Goal: Task Accomplishment & Management: Manage account settings

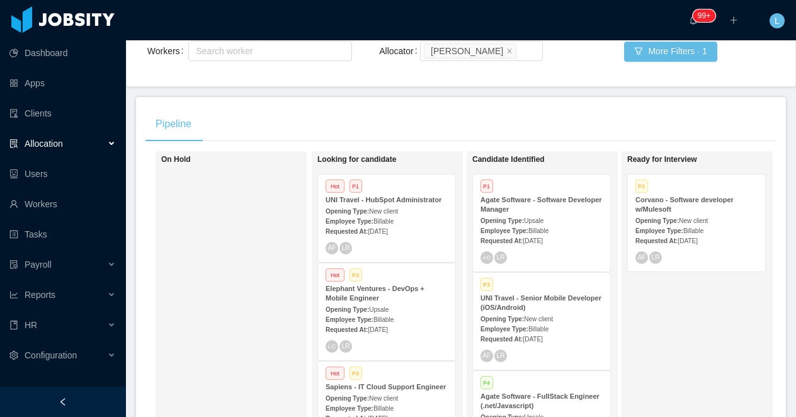
scroll to position [177, 0]
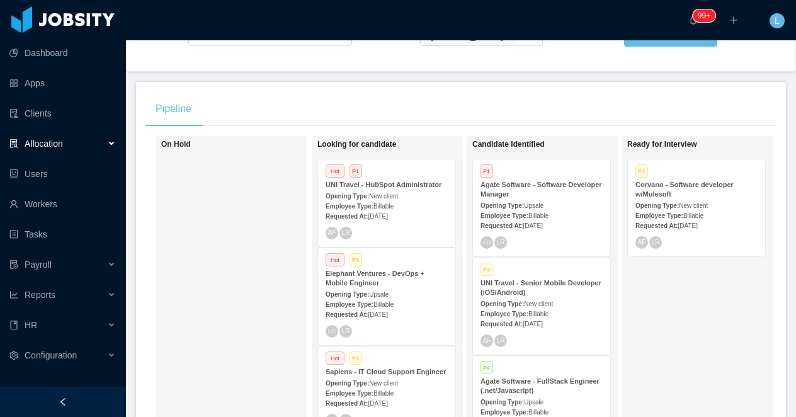
click at [517, 196] on strong "Agate Software - Software Developer Manager" at bounding box center [541, 189] width 122 height 17
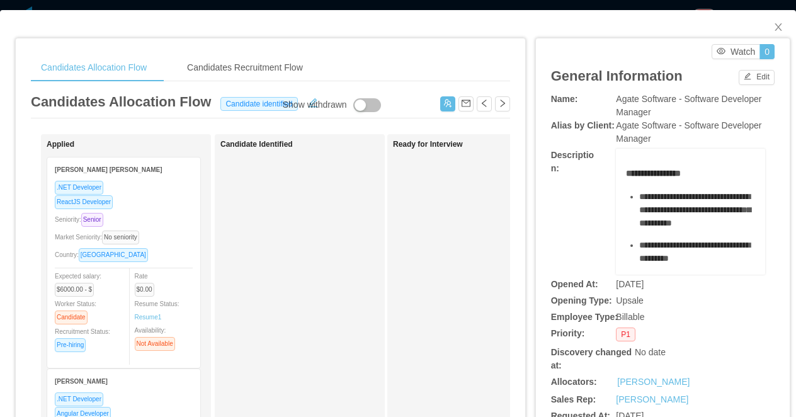
click at [178, 214] on div "Seniority: Senior" at bounding box center [124, 219] width 138 height 14
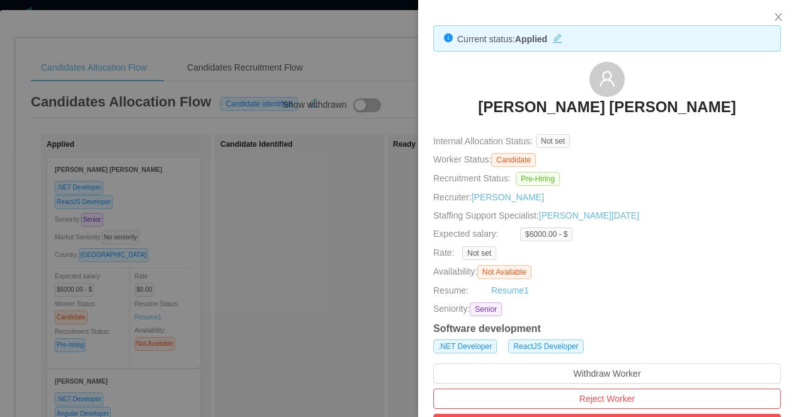
click at [230, 229] on div at bounding box center [398, 208] width 796 height 417
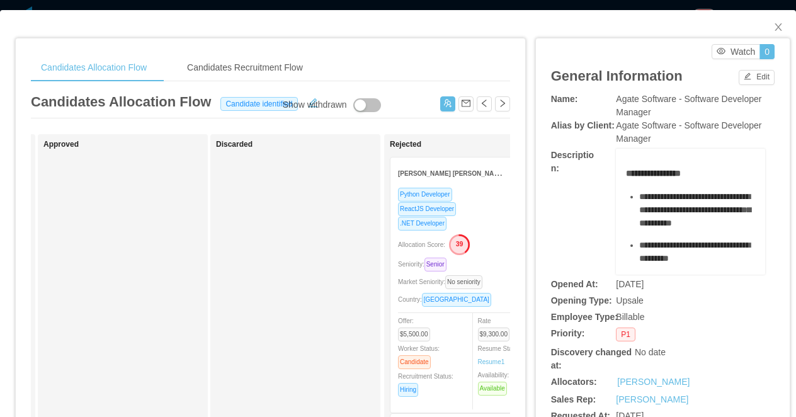
scroll to position [0, 705]
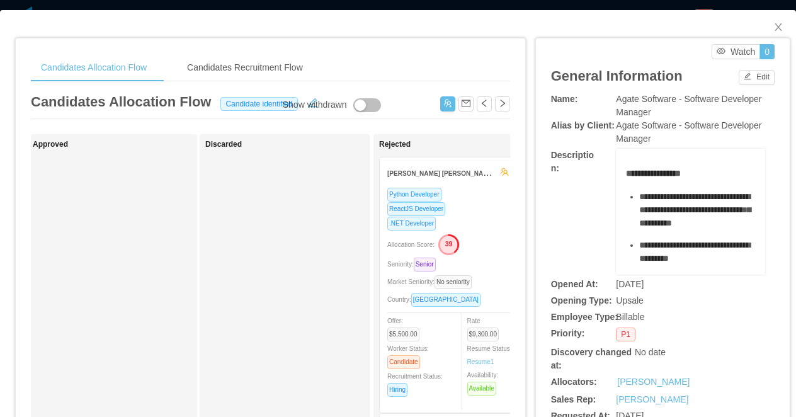
click at [480, 208] on div "ReactJS Developer" at bounding box center [456, 209] width 138 height 14
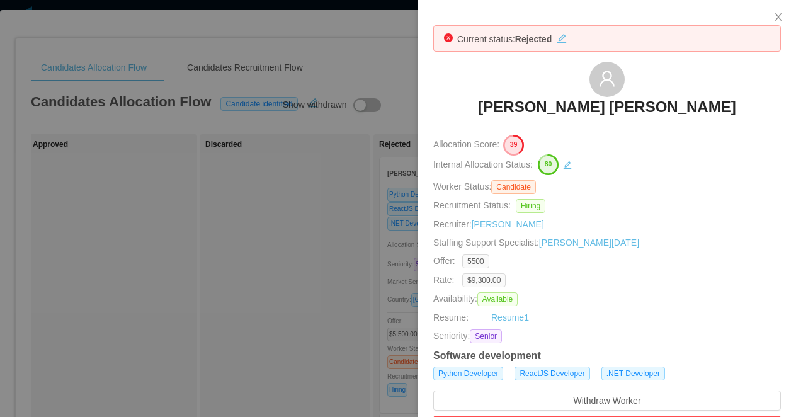
click at [583, 110] on h3 "Juan david Velez Herrera" at bounding box center [607, 107] width 258 height 20
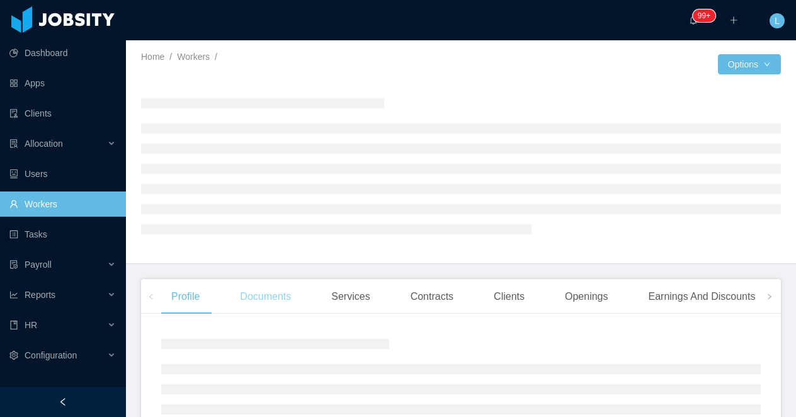
click at [256, 306] on div "Documents" at bounding box center [265, 296] width 71 height 35
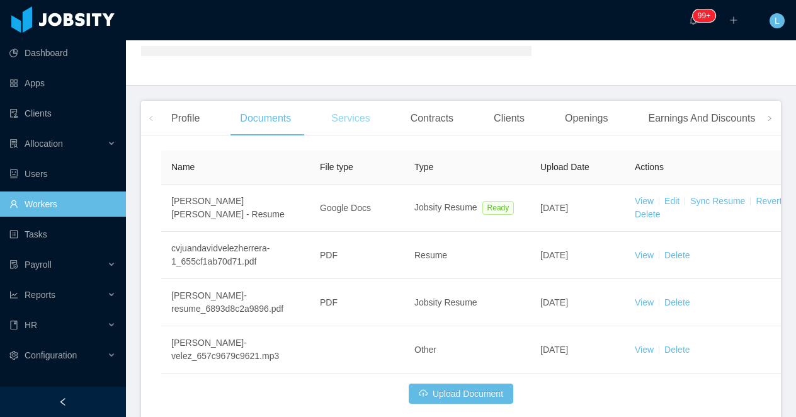
scroll to position [232, 0]
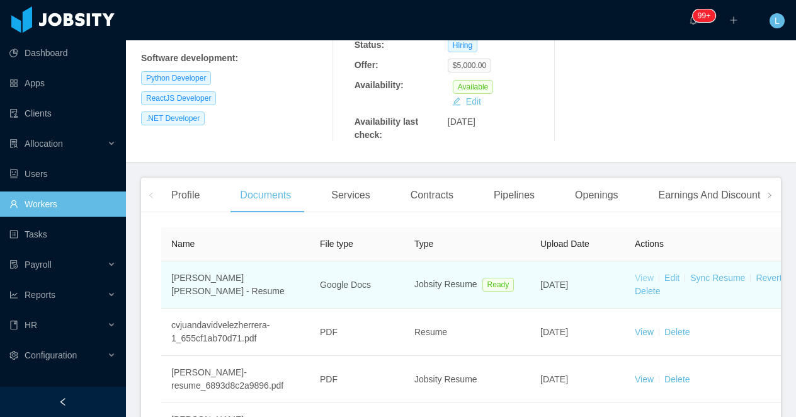
click at [642, 273] on link "View" at bounding box center [644, 278] width 19 height 10
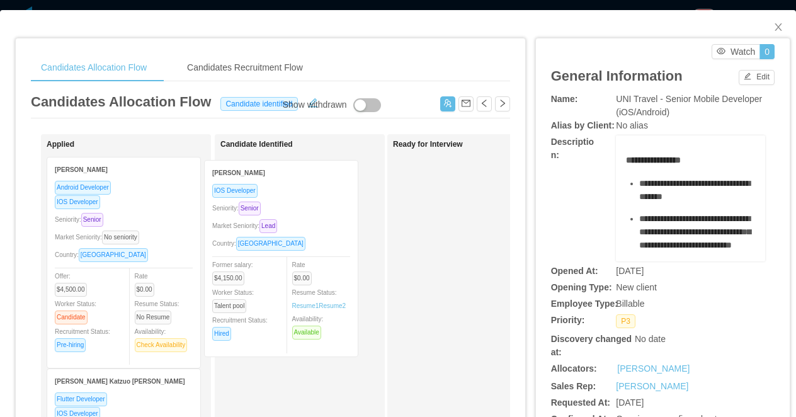
drag, startPoint x: 156, startPoint y: 225, endPoint x: 314, endPoint y: 229, distance: 157.5
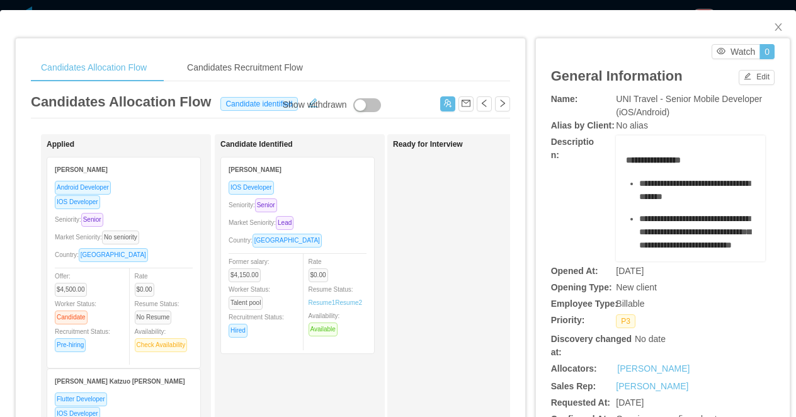
click at [341, 210] on div "Seniority: Senior" at bounding box center [298, 205] width 138 height 14
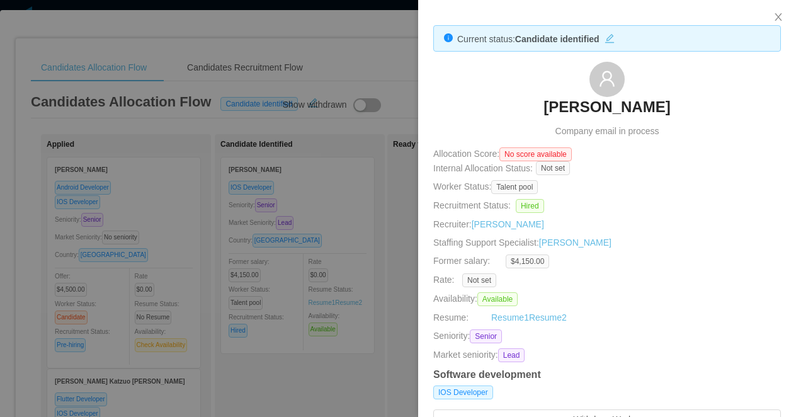
click at [354, 185] on div at bounding box center [398, 208] width 796 height 417
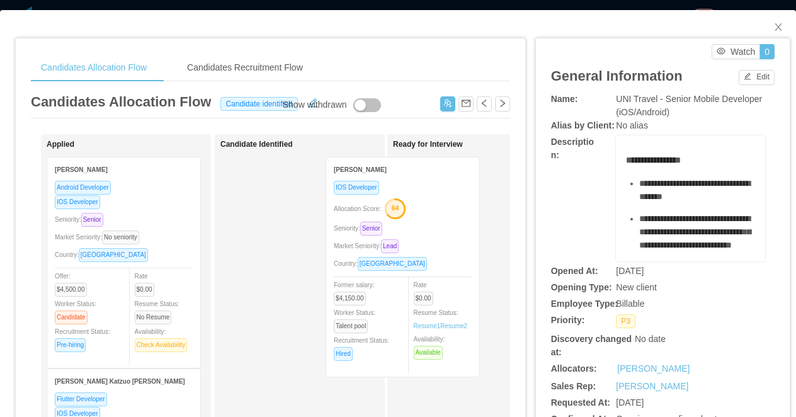
drag, startPoint x: 317, startPoint y: 213, endPoint x: 426, endPoint y: 213, distance: 108.9
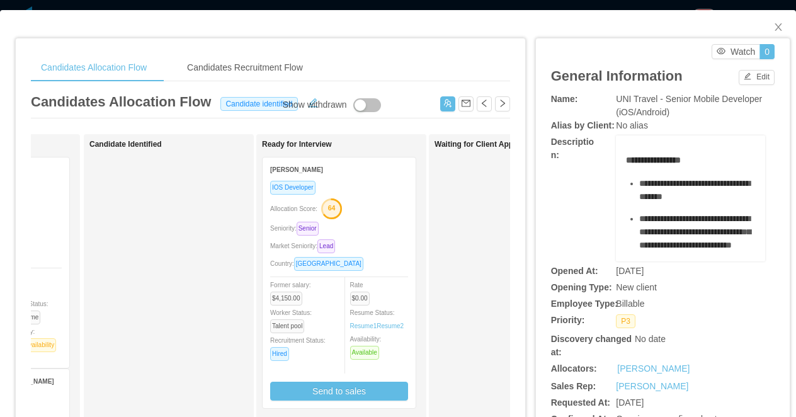
scroll to position [0, 217]
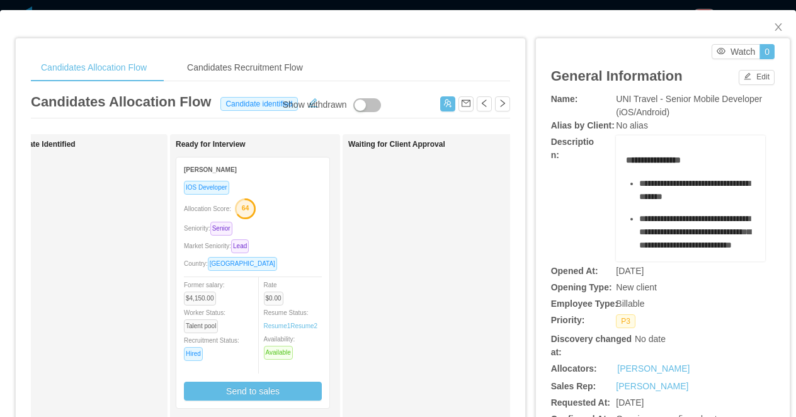
click at [285, 227] on div "Seniority: Senior" at bounding box center [253, 228] width 138 height 14
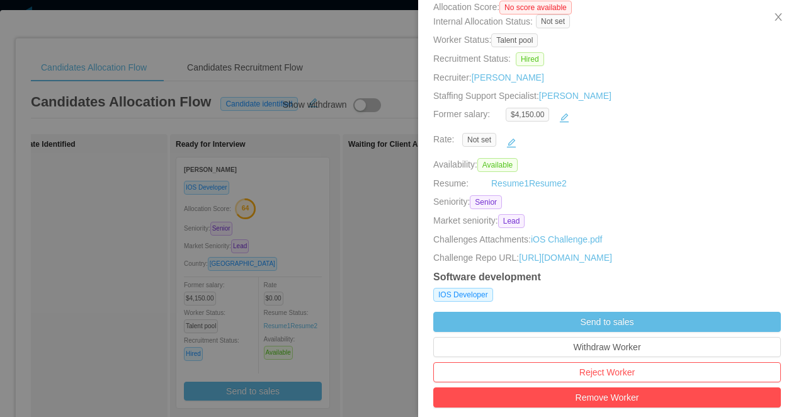
scroll to position [228, 0]
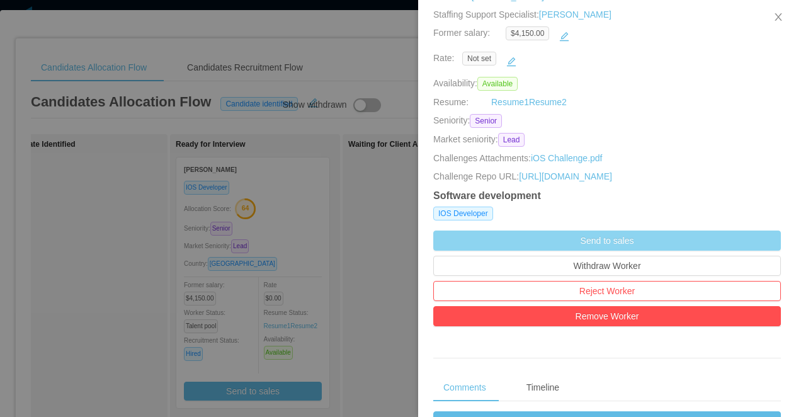
click at [501, 235] on button "Send to sales" at bounding box center [607, 240] width 348 height 20
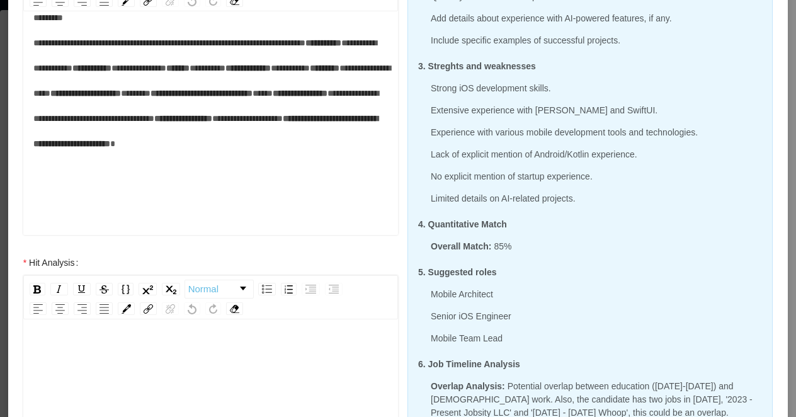
scroll to position [372, 0]
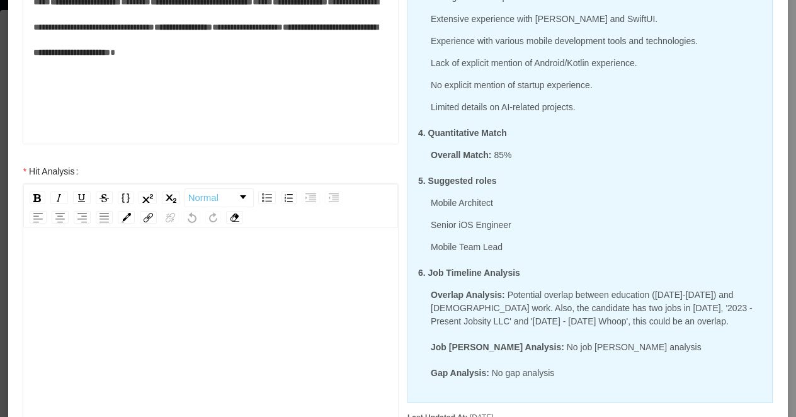
click at [101, 322] on div "rdw-editor" at bounding box center [210, 359] width 355 height 220
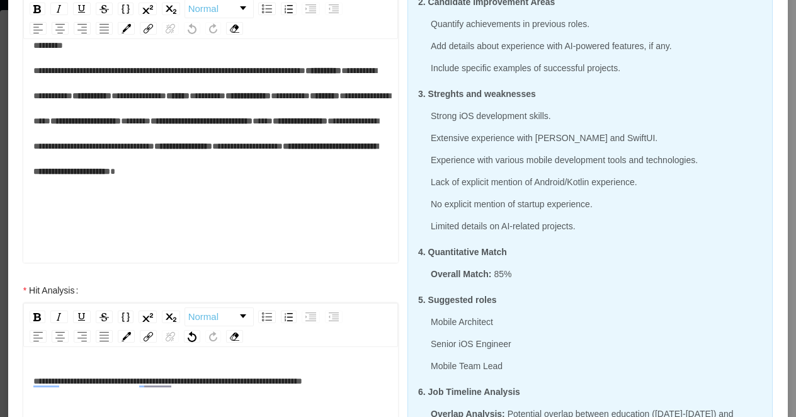
scroll to position [361, 0]
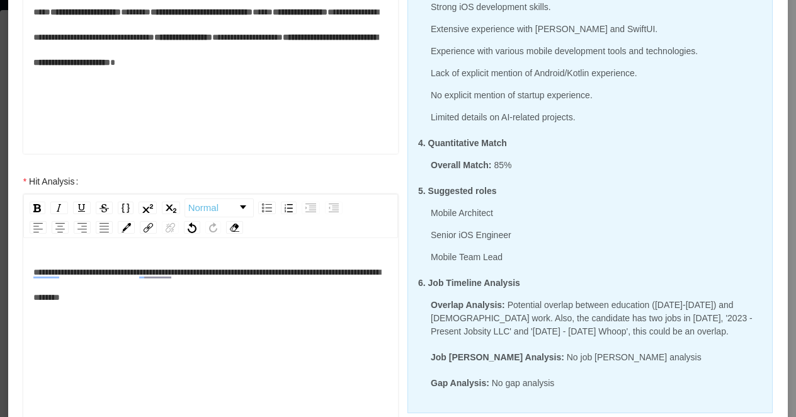
drag, startPoint x: 88, startPoint y: 297, endPoint x: 69, endPoint y: 297, distance: 18.3
click at [69, 297] on span "**********" at bounding box center [206, 285] width 347 height 34
click at [169, 301] on div "**********" at bounding box center [210, 284] width 355 height 50
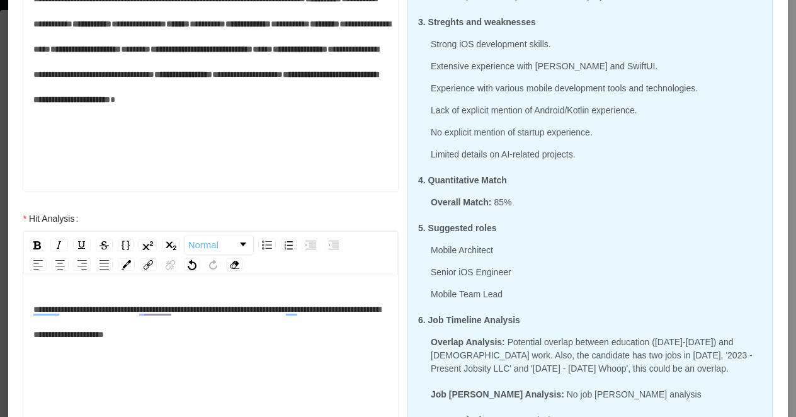
scroll to position [334, 0]
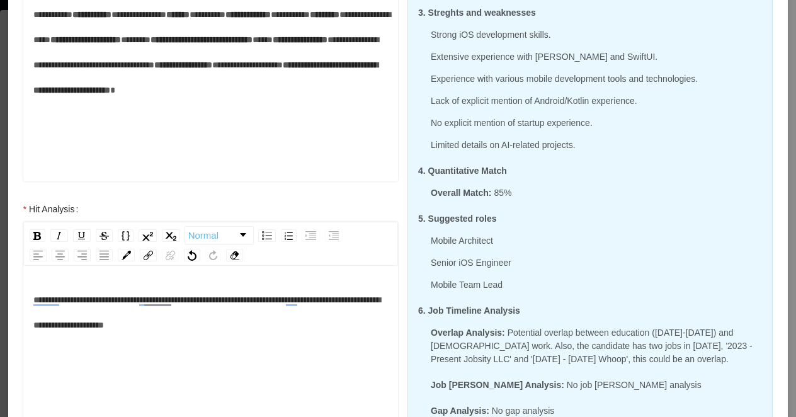
click at [267, 325] on div "**********" at bounding box center [210, 312] width 355 height 50
drag, startPoint x: 623, startPoint y: 55, endPoint x: 431, endPoint y: 55, distance: 192.1
click at [431, 55] on p "Extensive experience with Swift and SwiftUI." at bounding box center [596, 56] width 331 height 13
copy p "Extensive experience with Swift and SwiftUI."
click at [290, 323] on div "**********" at bounding box center [210, 312] width 355 height 50
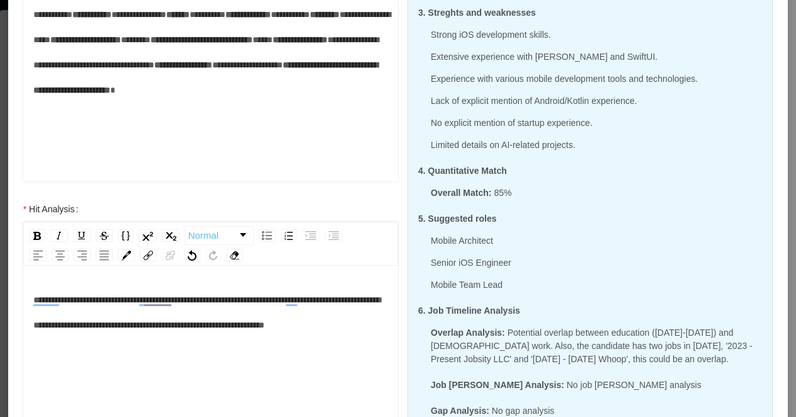
click at [262, 326] on span "**********" at bounding box center [206, 312] width 347 height 34
click at [250, 338] on div "**********" at bounding box center [210, 312] width 355 height 50
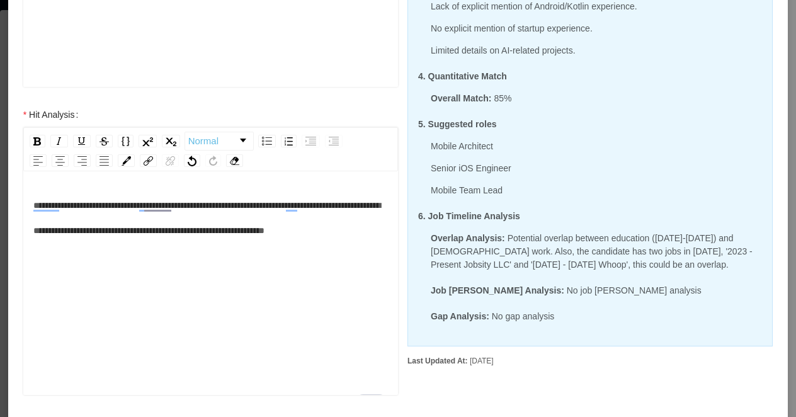
scroll to position [430, 0]
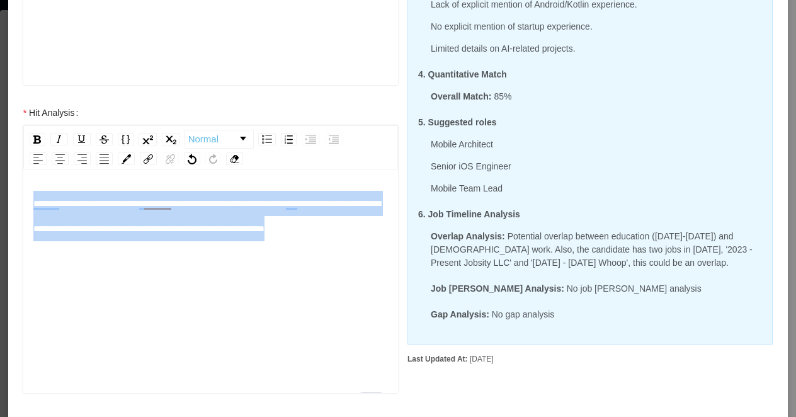
drag, startPoint x: 104, startPoint y: 254, endPoint x: 25, endPoint y: 197, distance: 97.4
click at [25, 197] on div "**********" at bounding box center [210, 283] width 375 height 220
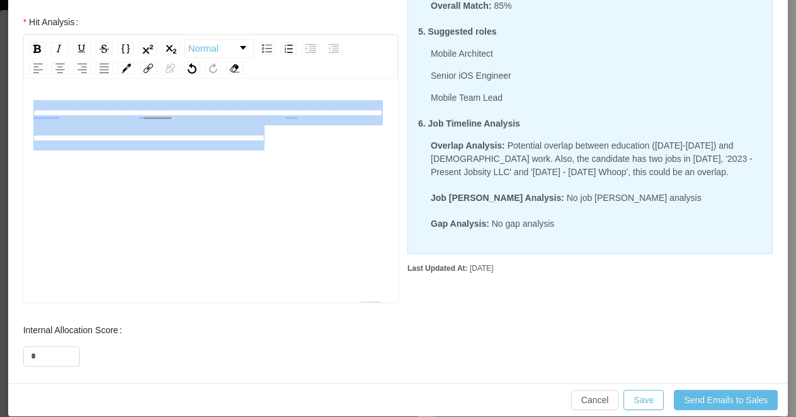
scroll to position [535, 0]
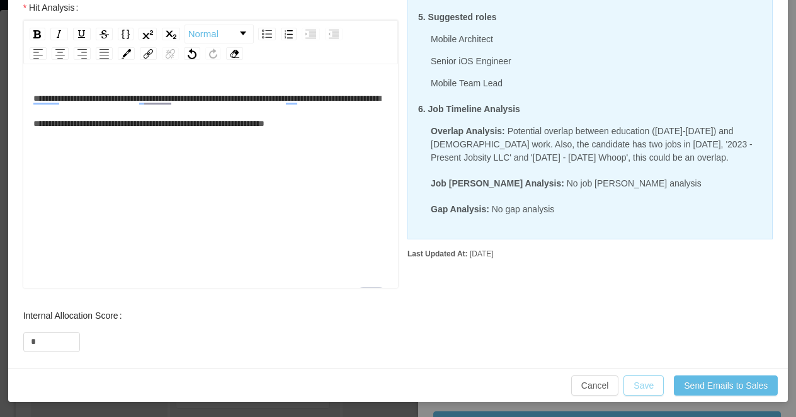
click at [644, 384] on button "Save" at bounding box center [643, 385] width 40 height 20
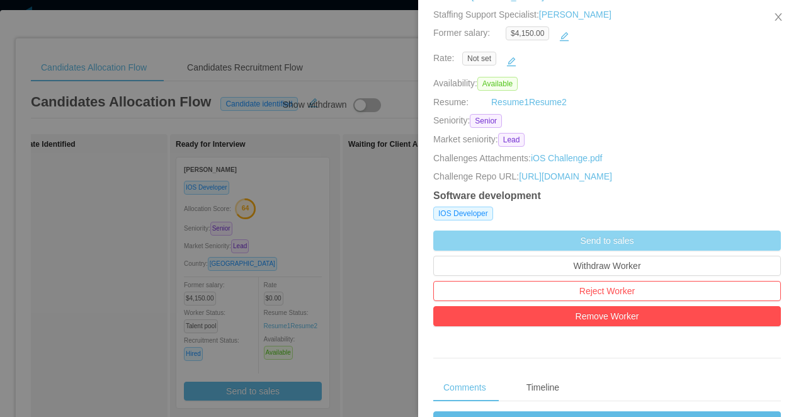
scroll to position [472, 0]
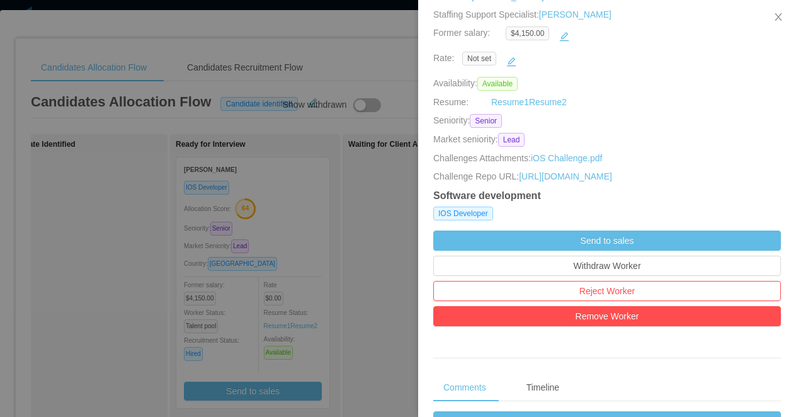
click at [331, 267] on div at bounding box center [398, 208] width 796 height 417
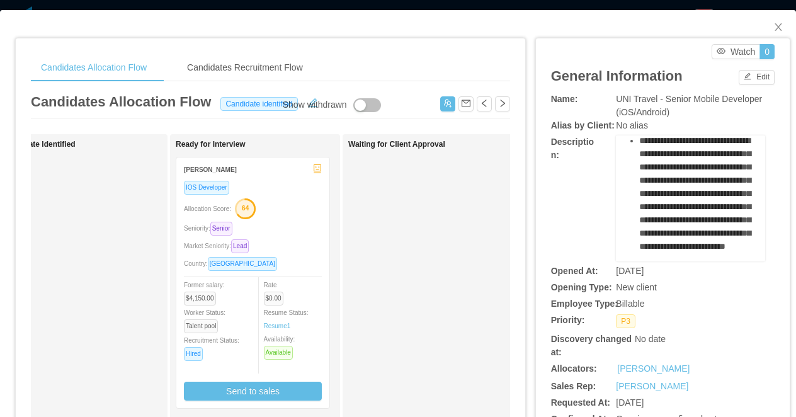
scroll to position [402, 0]
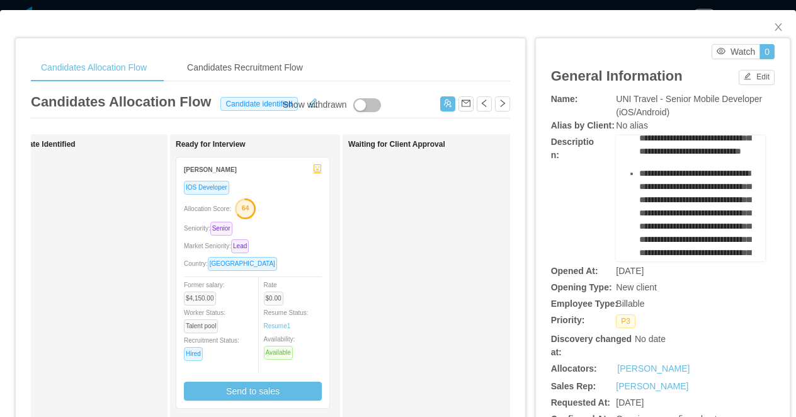
click at [296, 222] on div "Seniority: Senior" at bounding box center [253, 228] width 138 height 14
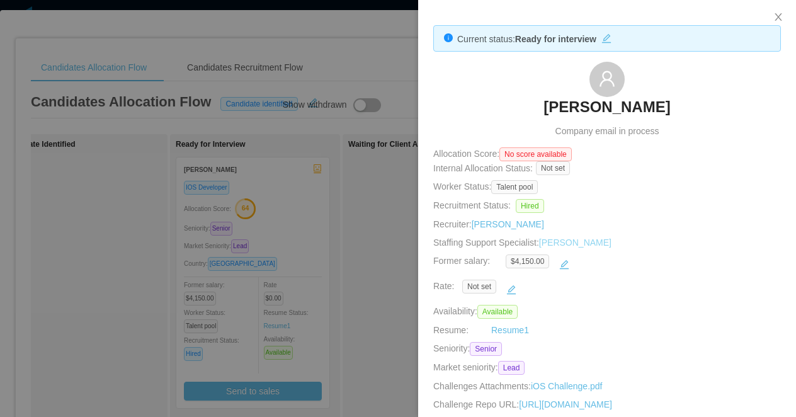
scroll to position [245, 0]
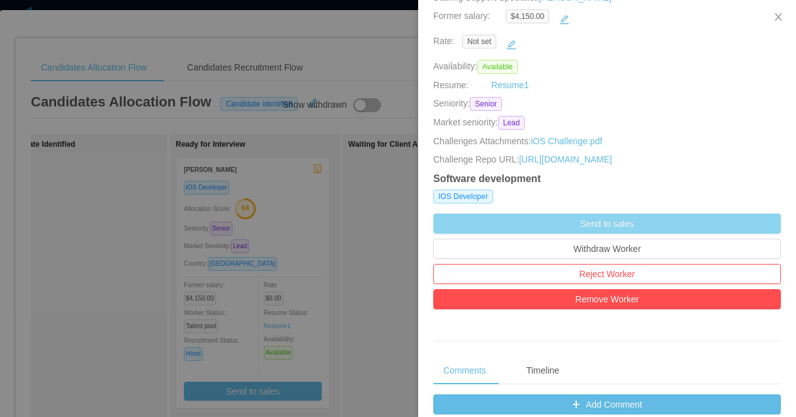
click at [596, 222] on button "Send to sales" at bounding box center [607, 223] width 348 height 20
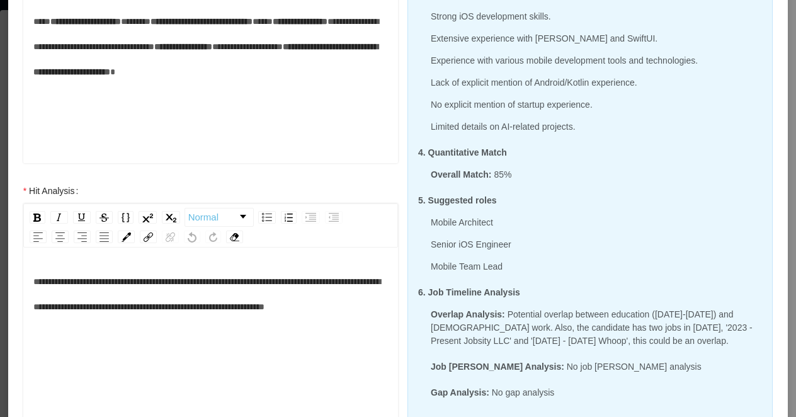
scroll to position [429, 0]
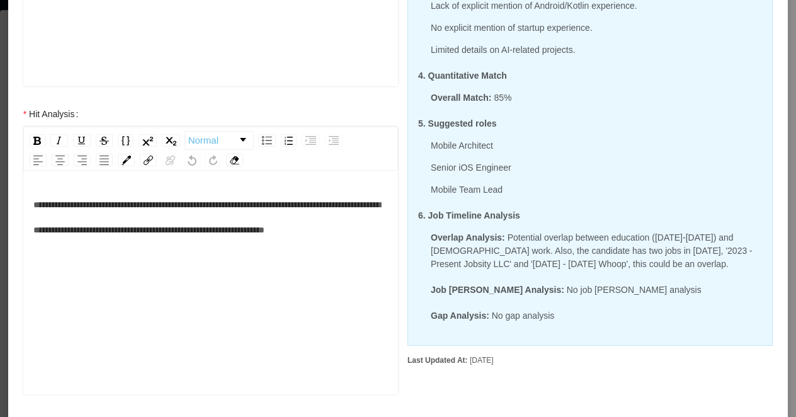
click at [179, 242] on div "**********" at bounding box center [210, 217] width 355 height 50
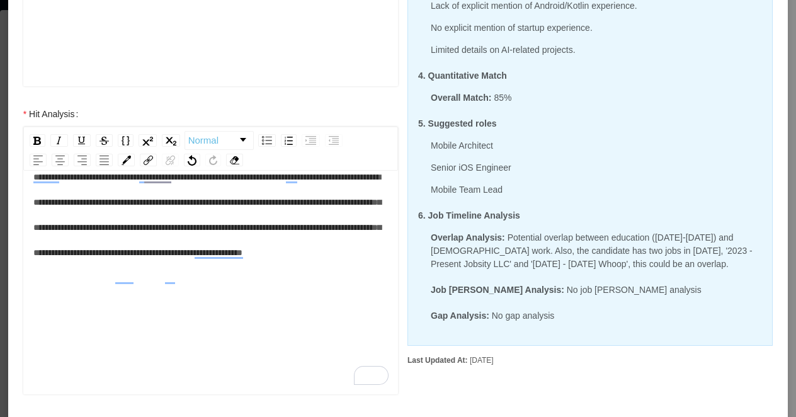
scroll to position [535, 0]
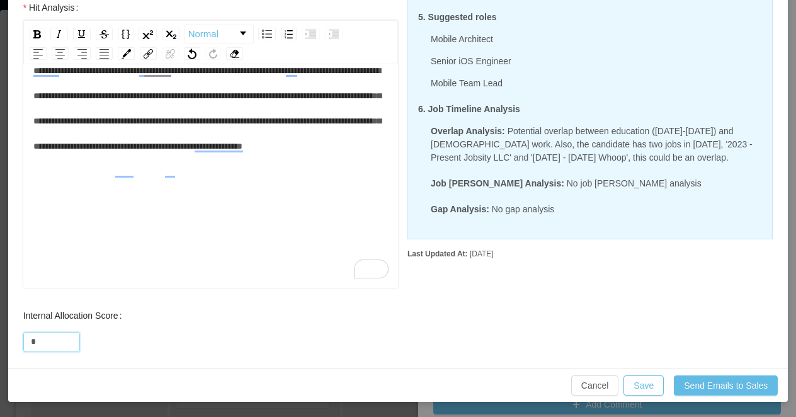
drag, startPoint x: 40, startPoint y: 341, endPoint x: 18, endPoint y: 341, distance: 21.4
click at [18, 341] on div "Internal Allocation Score *" at bounding box center [211, 328] width 400 height 50
type input "**"
click at [652, 384] on button "Save" at bounding box center [643, 385] width 40 height 20
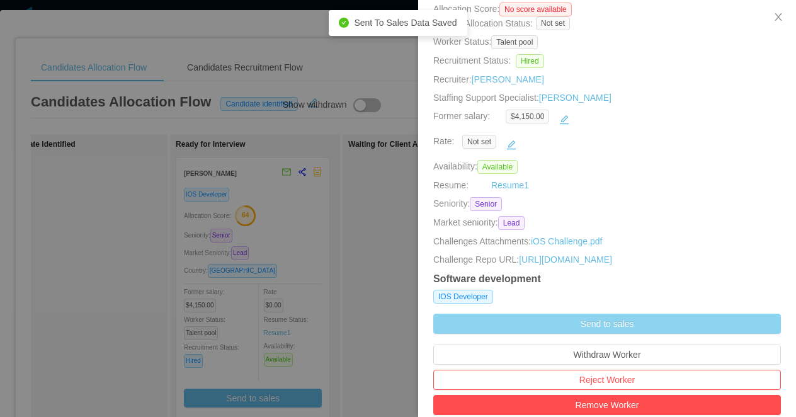
scroll to position [0, 0]
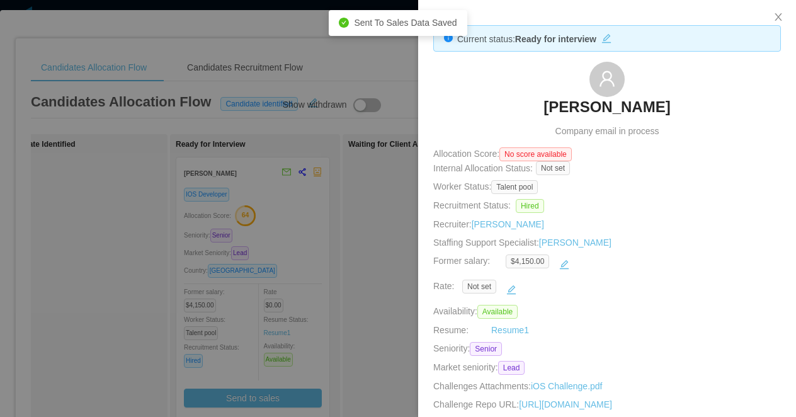
drag, startPoint x: 704, startPoint y: 109, endPoint x: 506, endPoint y: 109, distance: 197.7
click at [506, 109] on div "Bruno Lopes de Mello Company email in process" at bounding box center [607, 100] width 348 height 76
copy h3 "Bruno Lopes de Mello"
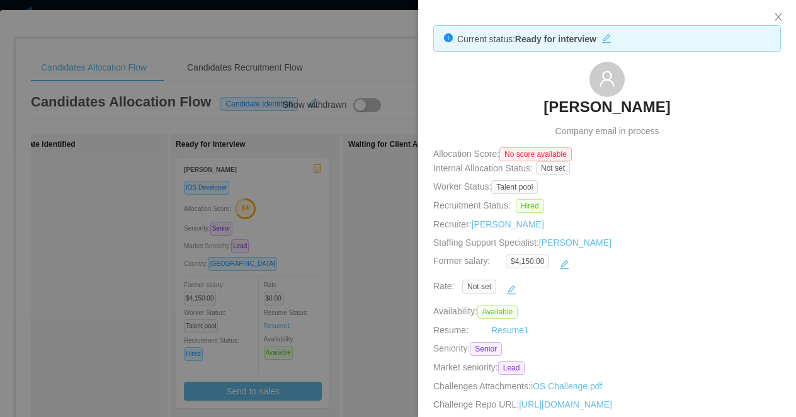
click at [309, 37] on div at bounding box center [398, 208] width 796 height 417
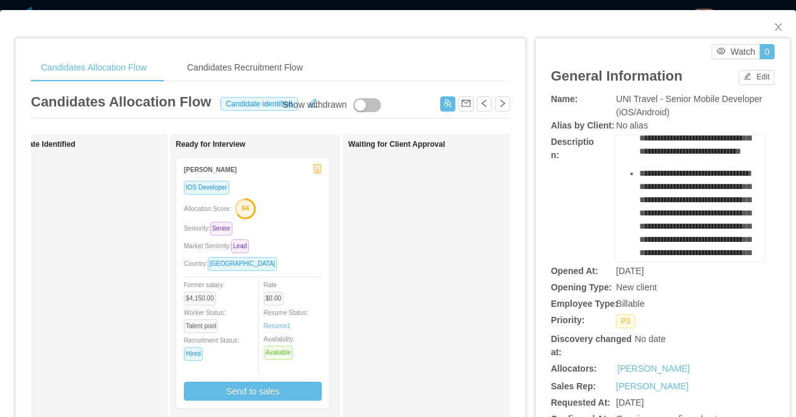
click at [292, 8] on div "Candidates Allocation Flow Candidates Recruitment Flow Candidates Allocation Fl…" at bounding box center [398, 208] width 796 height 417
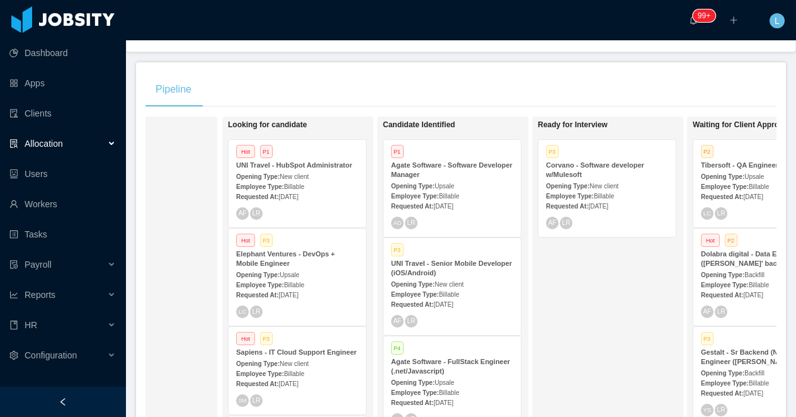
scroll to position [0, 95]
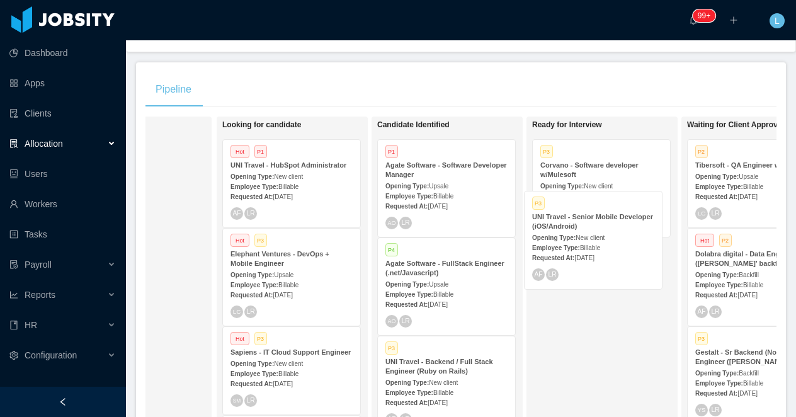
drag, startPoint x: 443, startPoint y: 274, endPoint x: 600, endPoint y: 217, distance: 166.7
click at [600, 217] on div "On Hold Looking for candidate Hot P1 UNI Travel - HubSpot Administrator Opening…" at bounding box center [460, 304] width 631 height 375
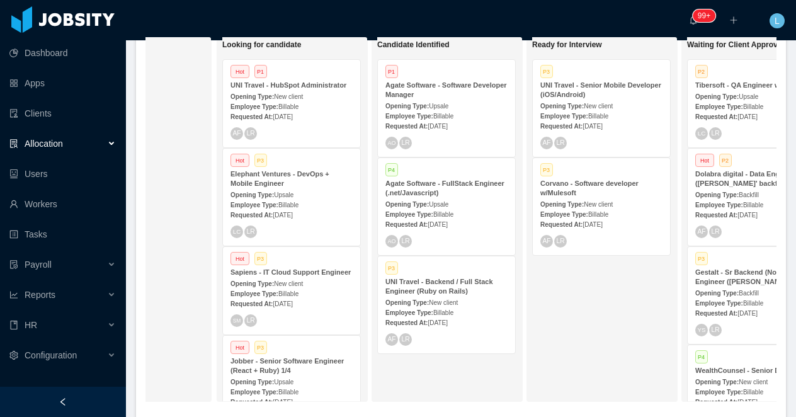
scroll to position [281, 0]
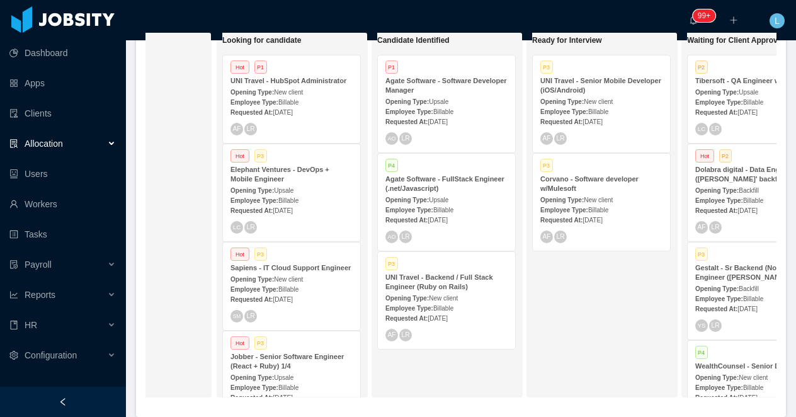
click at [286, 273] on div "Sapiens - IT Cloud Support Engineer" at bounding box center [291, 267] width 122 height 9
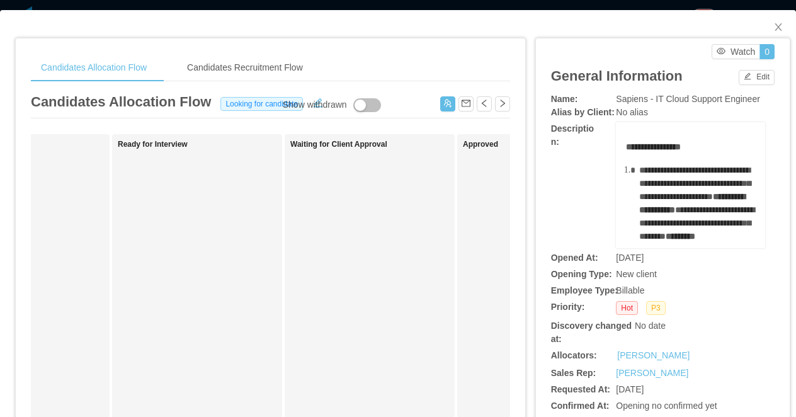
scroll to position [0, 305]
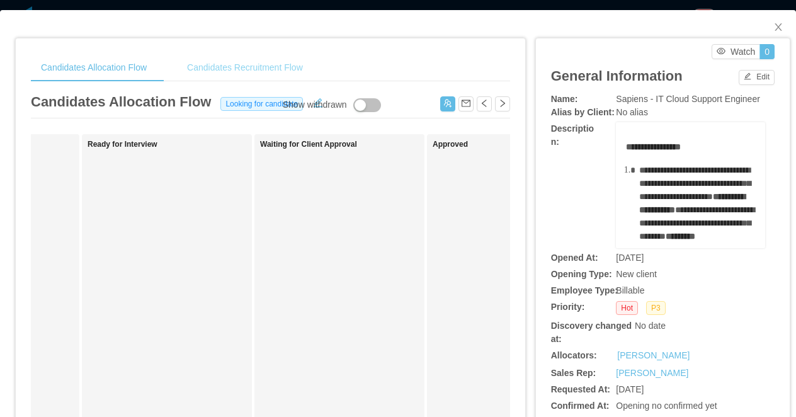
click at [233, 60] on div "Candidates Recruitment Flow" at bounding box center [245, 68] width 136 height 28
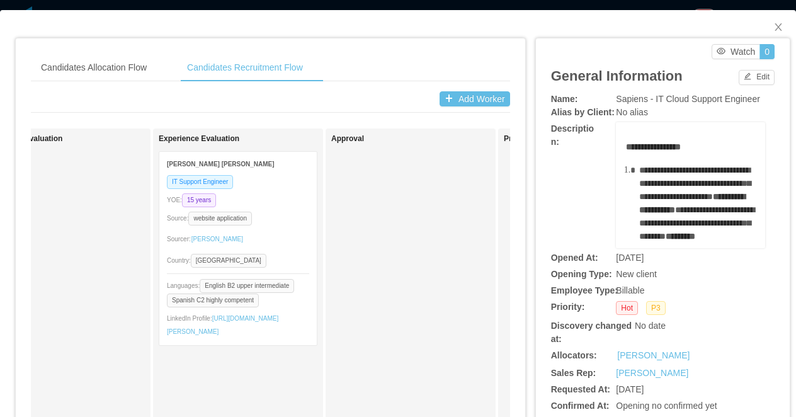
scroll to position [0, 771]
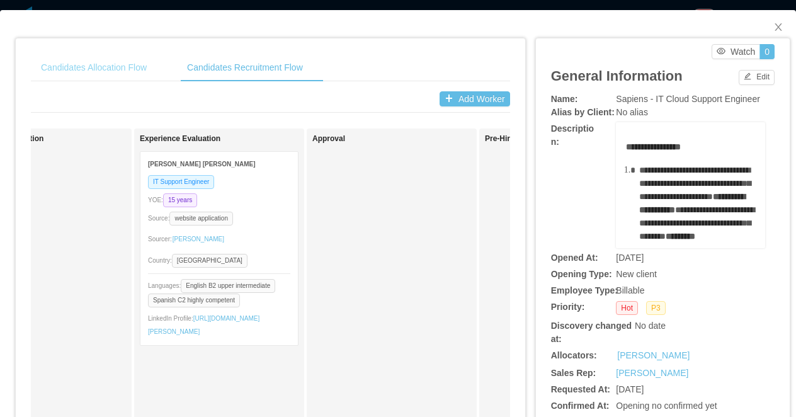
click at [122, 67] on div "Candidates Allocation Flow" at bounding box center [94, 68] width 126 height 28
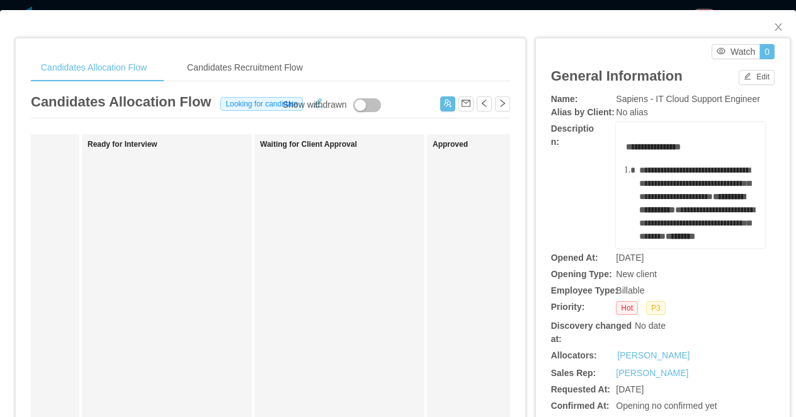
click at [213, 5] on div "**********" at bounding box center [398, 208] width 796 height 417
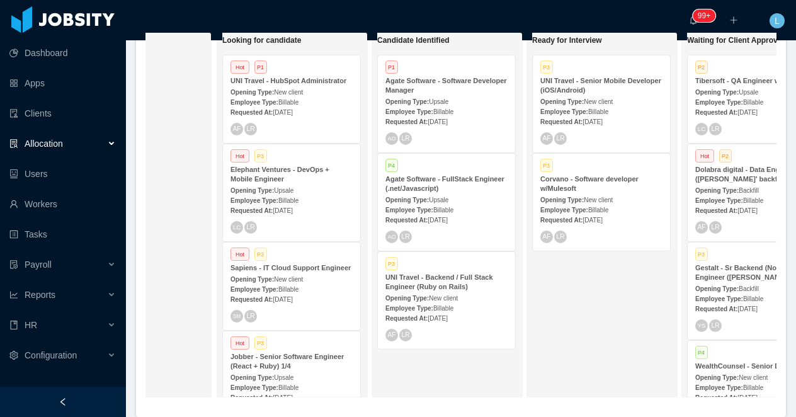
click at [295, 98] on div "Employee Type: Billable" at bounding box center [291, 101] width 122 height 13
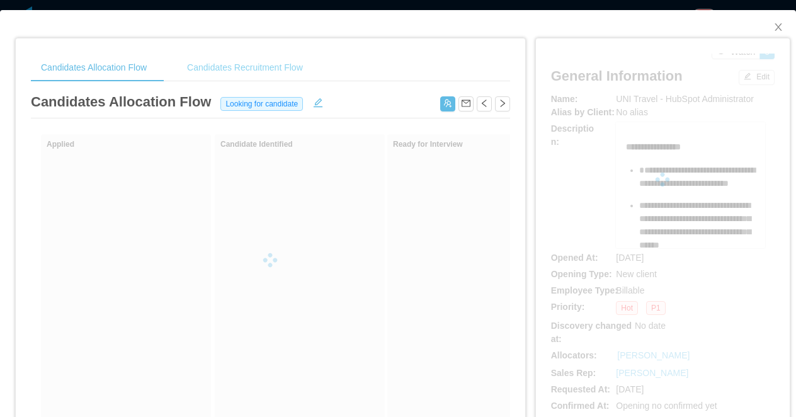
click at [207, 61] on div "Candidates Recruitment Flow" at bounding box center [245, 68] width 136 height 28
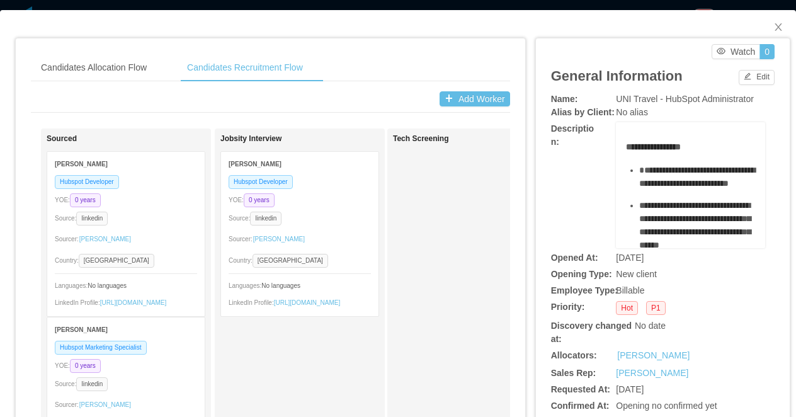
click at [181, 7] on div "Candidates Allocation Flow Candidates Recruitment Flow Candidates Allocation Fl…" at bounding box center [398, 208] width 796 height 417
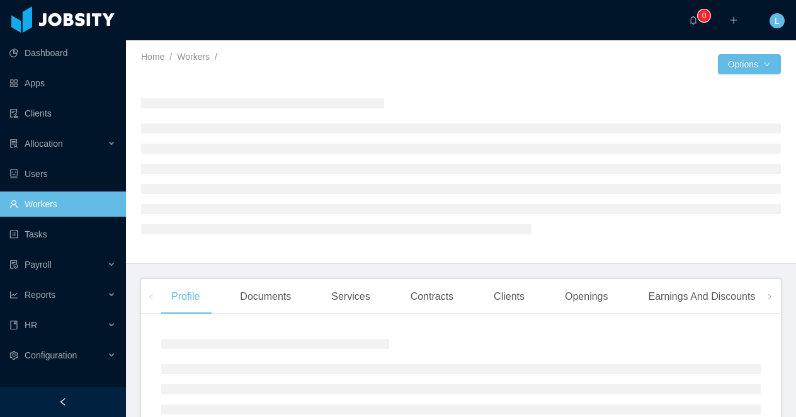
click at [89, 394] on div at bounding box center [63, 402] width 126 height 30
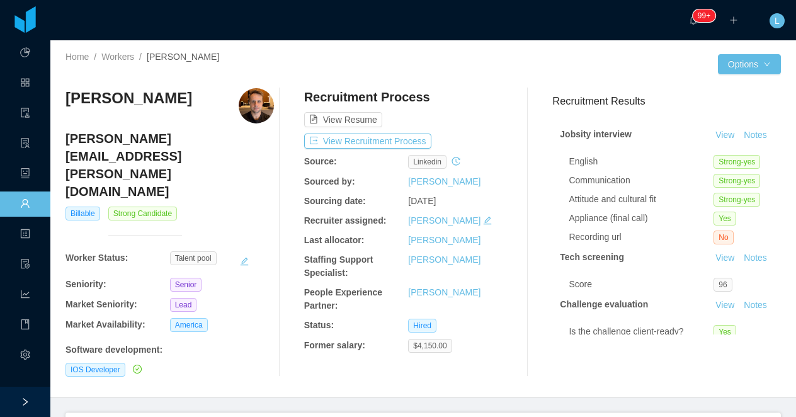
scroll to position [150, 0]
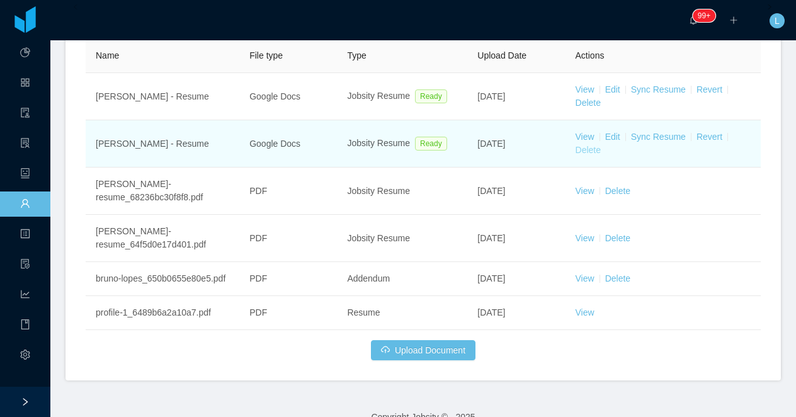
scroll to position [435, 0]
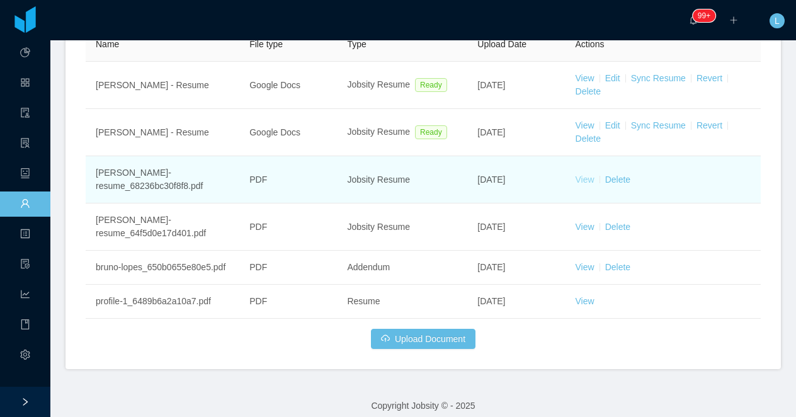
click at [586, 174] on link "View" at bounding box center [585, 179] width 19 height 10
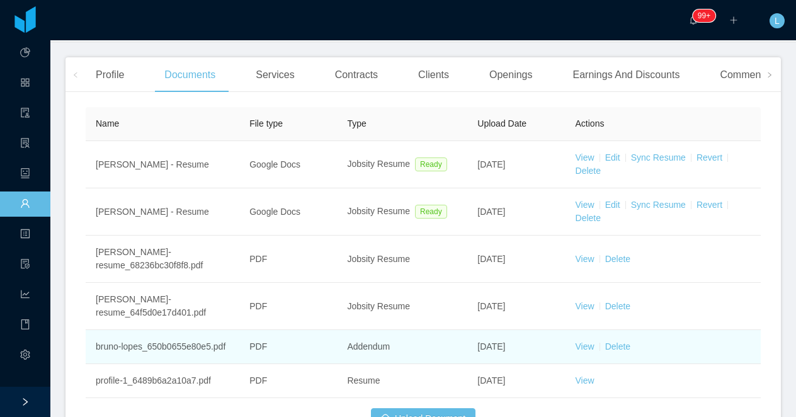
scroll to position [348, 0]
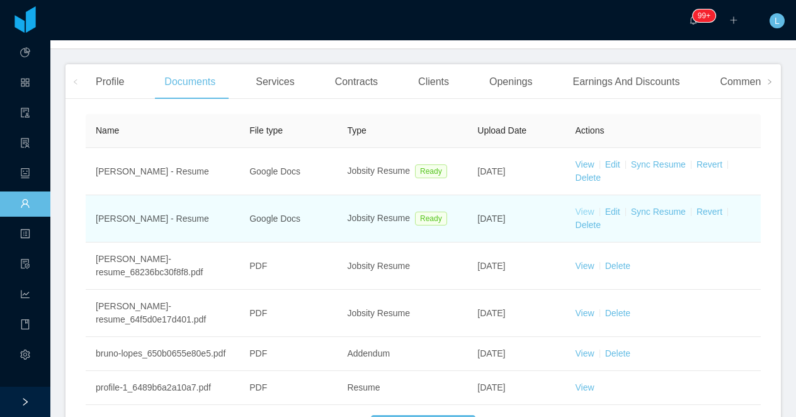
click at [583, 207] on link "View" at bounding box center [585, 212] width 19 height 10
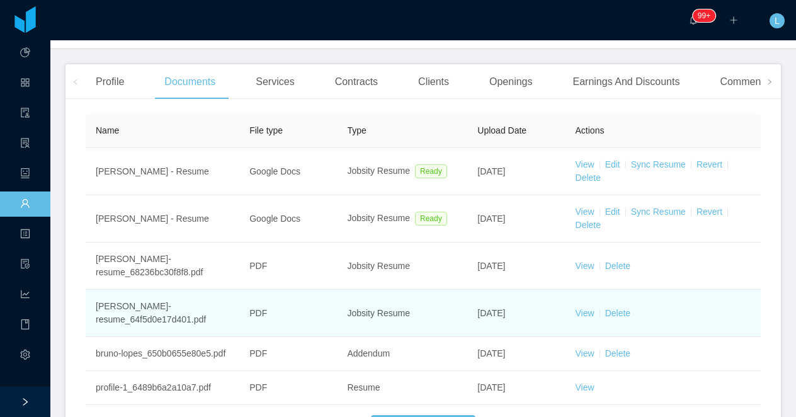
click at [582, 294] on td "View Delete" at bounding box center [663, 313] width 195 height 47
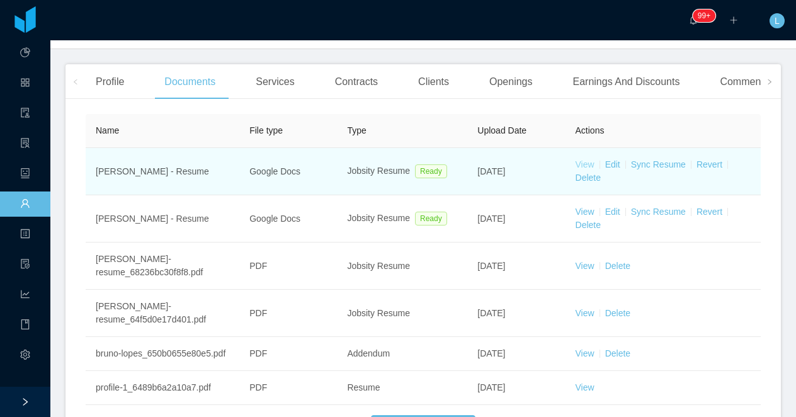
click at [593, 159] on link "View" at bounding box center [585, 164] width 19 height 10
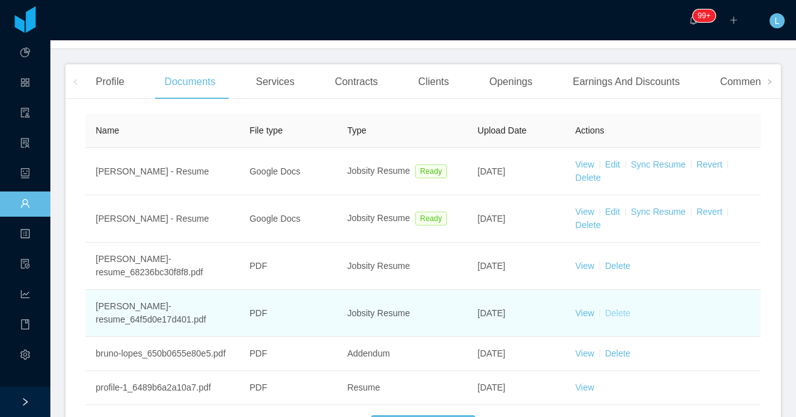
click at [611, 308] on link "Delete" at bounding box center [617, 313] width 25 height 10
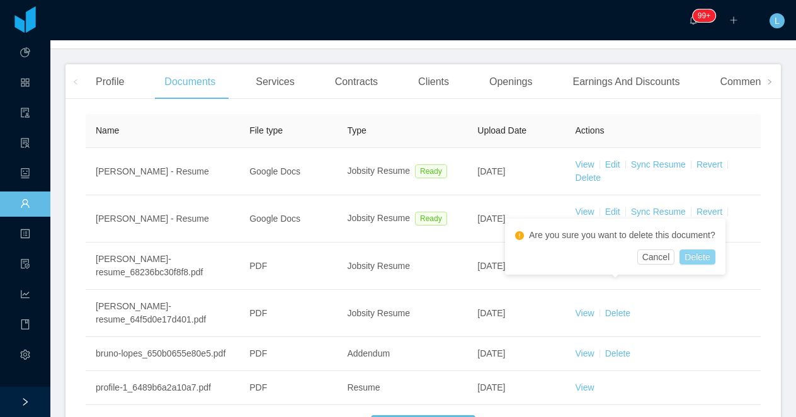
click at [703, 254] on button "Delete" at bounding box center [696, 256] width 35 height 15
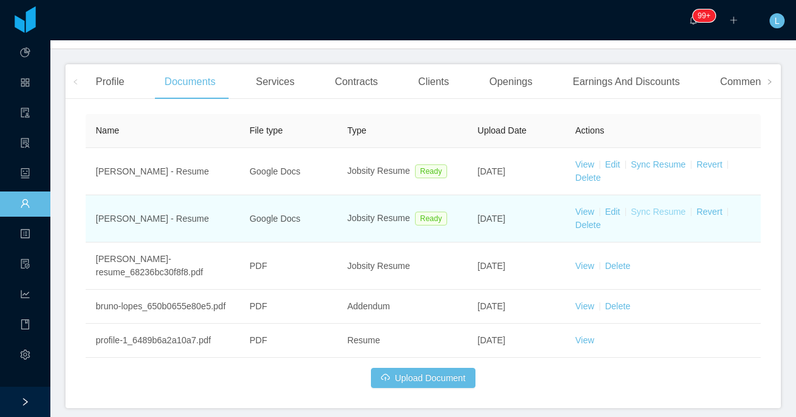
click at [648, 169] on link "Sync Resume" at bounding box center [658, 164] width 55 height 10
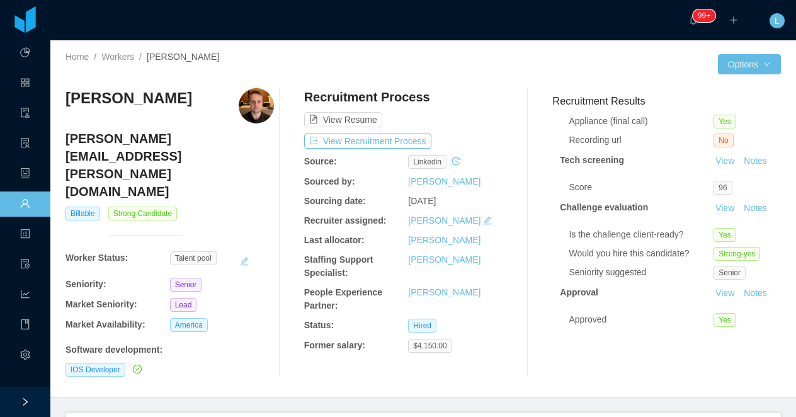
click at [112, 92] on h3 "Bruno Lopes de Mello" at bounding box center [128, 98] width 127 height 20
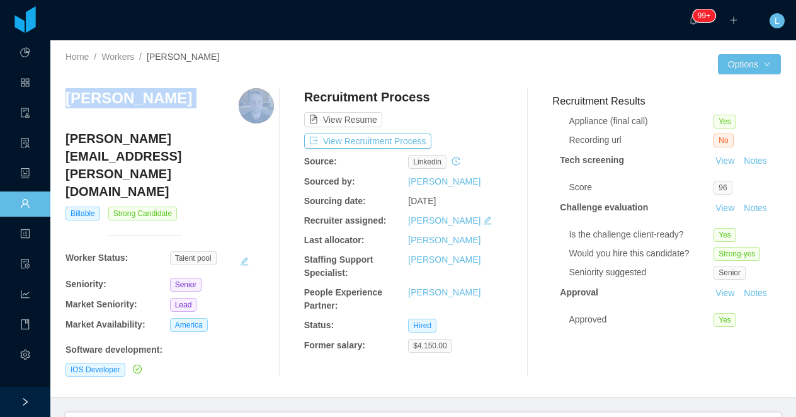
click at [112, 92] on h3 "Bruno Lopes de Mello" at bounding box center [128, 98] width 127 height 20
copy h3 "Bruno Lopes de Mello"
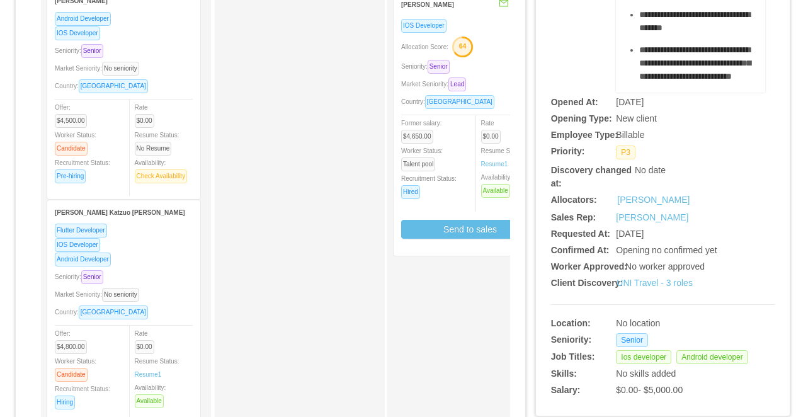
scroll to position [193, 0]
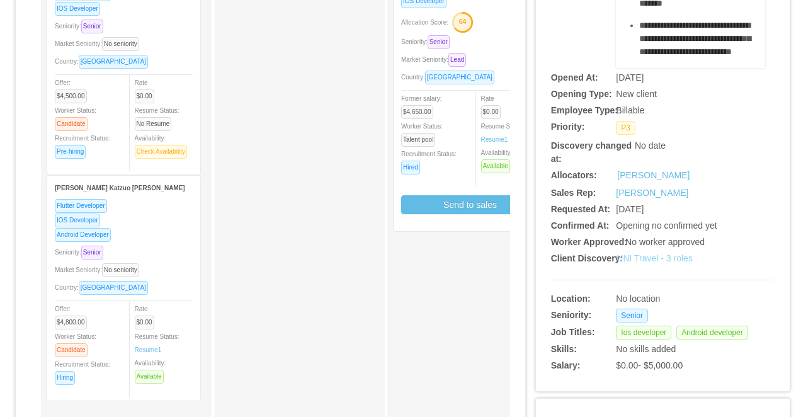
click at [636, 254] on link "UNI Travel - 3 roles" at bounding box center [655, 258] width 76 height 10
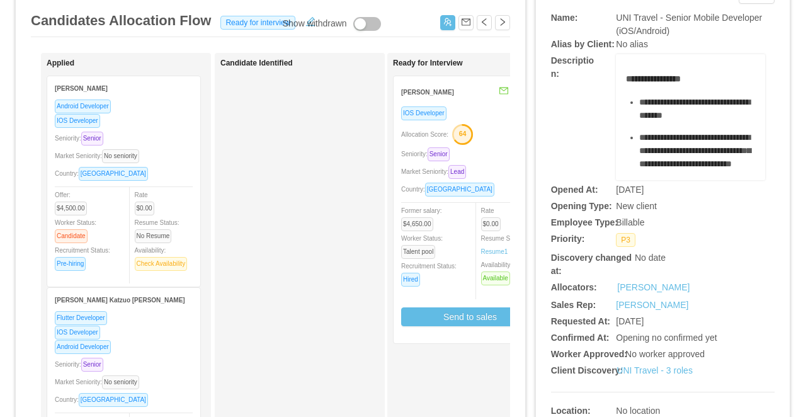
scroll to position [0, 0]
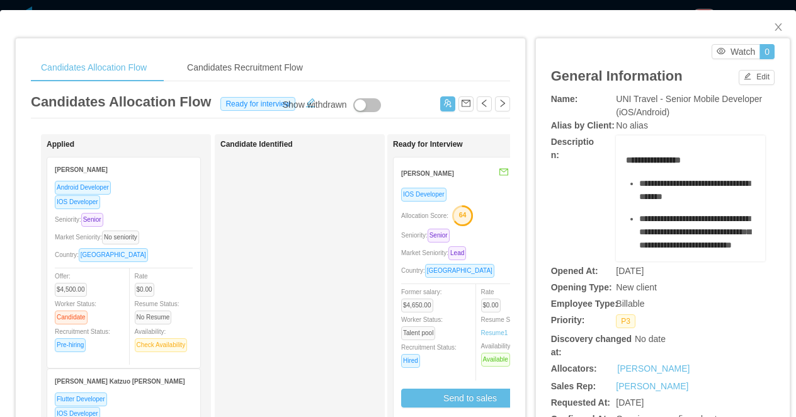
click at [317, 4] on div "Candidates Allocation Flow Candidates Recruitment Flow Candidates Allocation Fl…" at bounding box center [398, 208] width 796 height 417
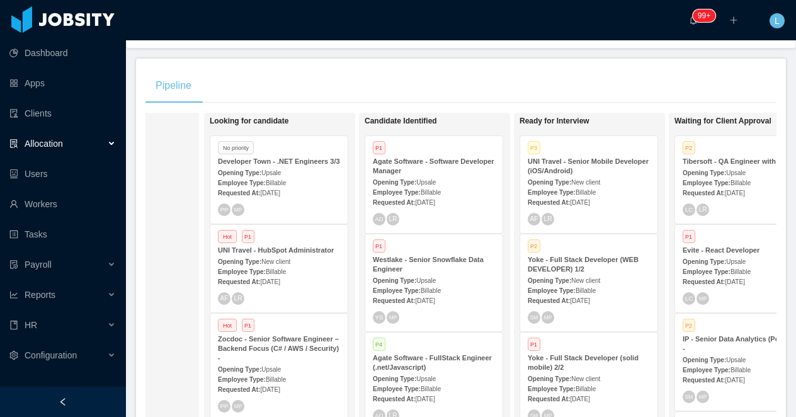
scroll to position [0, 125]
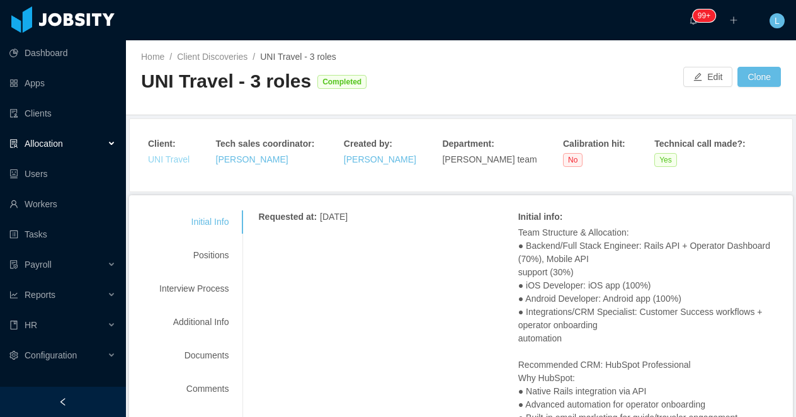
click at [175, 160] on link "UNI Travel" at bounding box center [169, 159] width 42 height 10
